Goal: Register for event/course

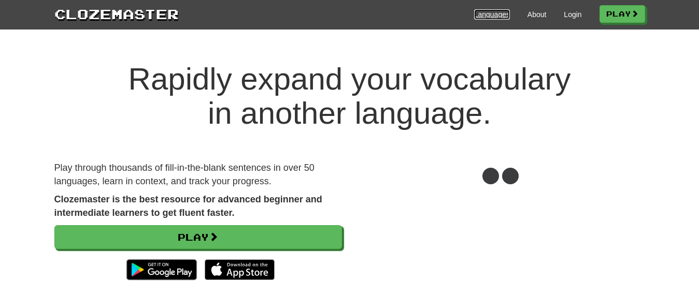
click at [483, 13] on link "Languages" at bounding box center [492, 14] width 36 height 10
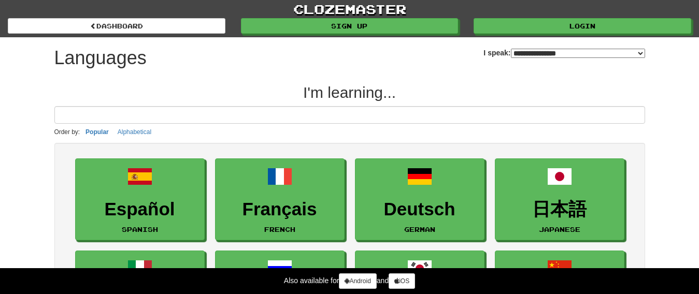
select select "*******"
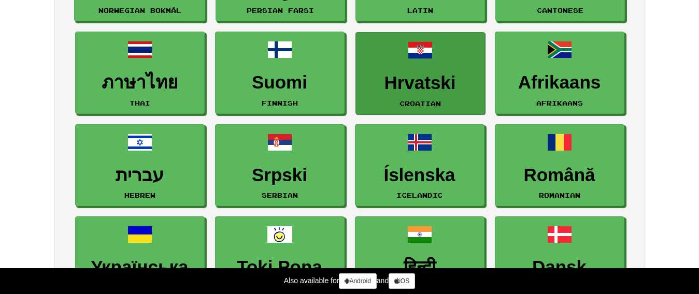
scroll to position [570, 0]
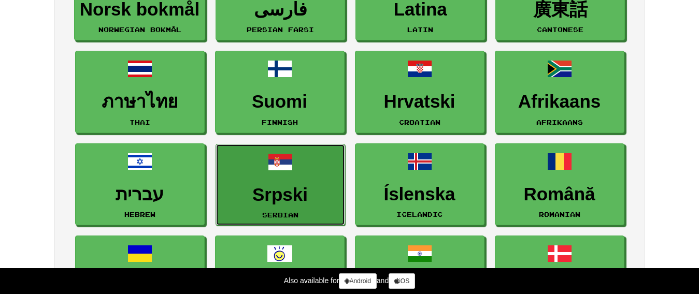
click at [278, 180] on link "Srpski Serbian" at bounding box center [279, 185] width 129 height 82
